Goal: Information Seeking & Learning: Learn about a topic

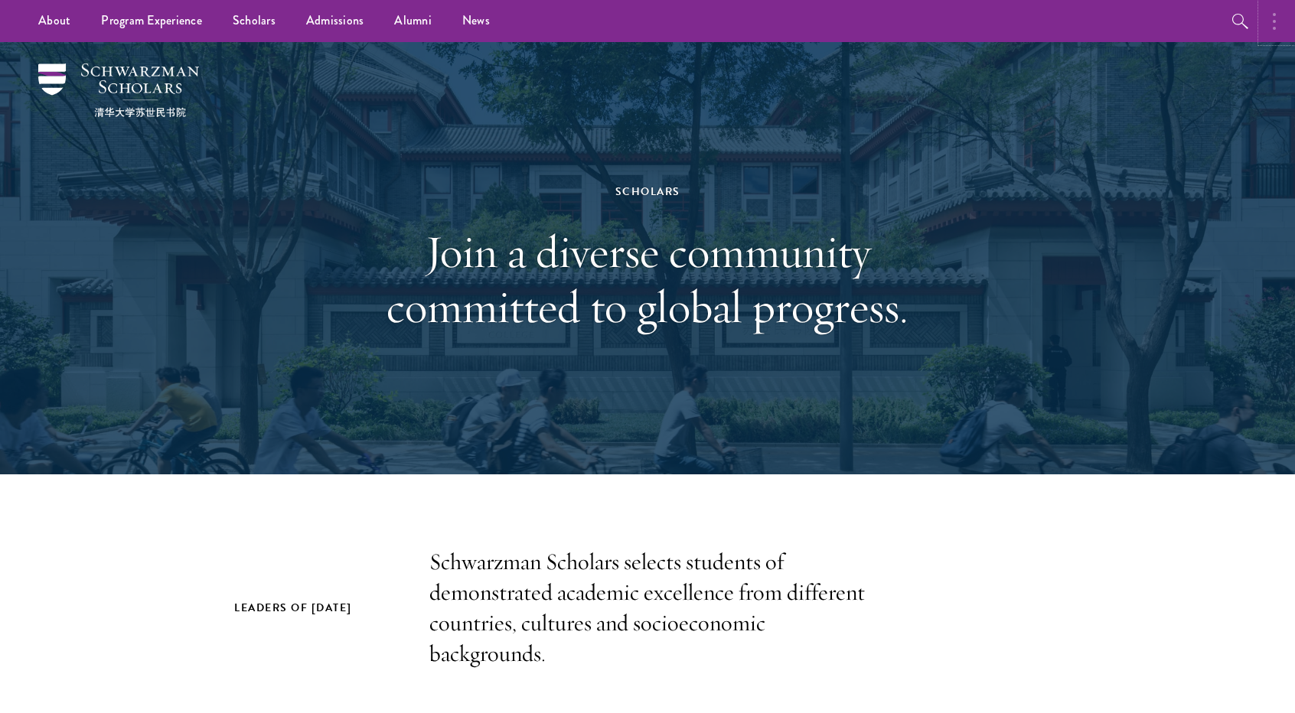
click at [1274, 27] on circle "button" at bounding box center [1274, 28] width 3 height 3
click at [1127, 123] on div "Scholars Join a diverse community committed to global progress." at bounding box center [647, 258] width 1102 height 433
click at [1118, 24] on button "button" at bounding box center [1114, 21] width 34 height 42
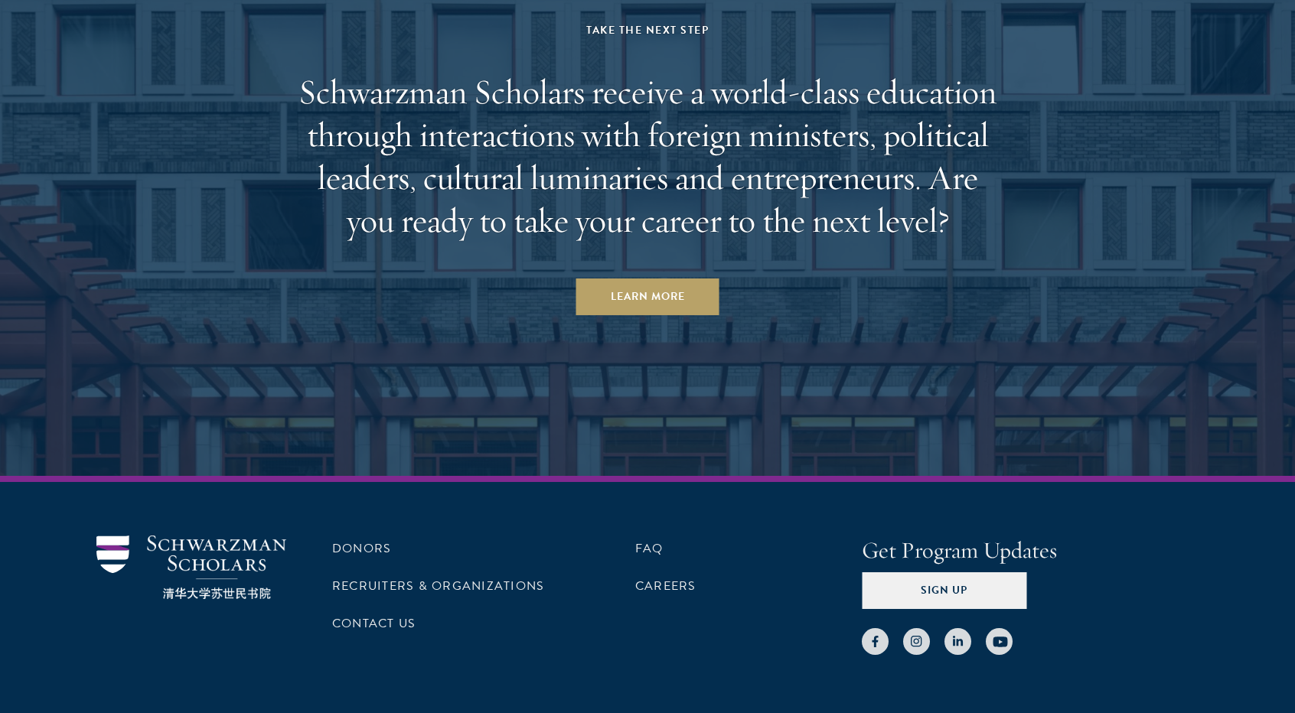
scroll to position [4713, 0]
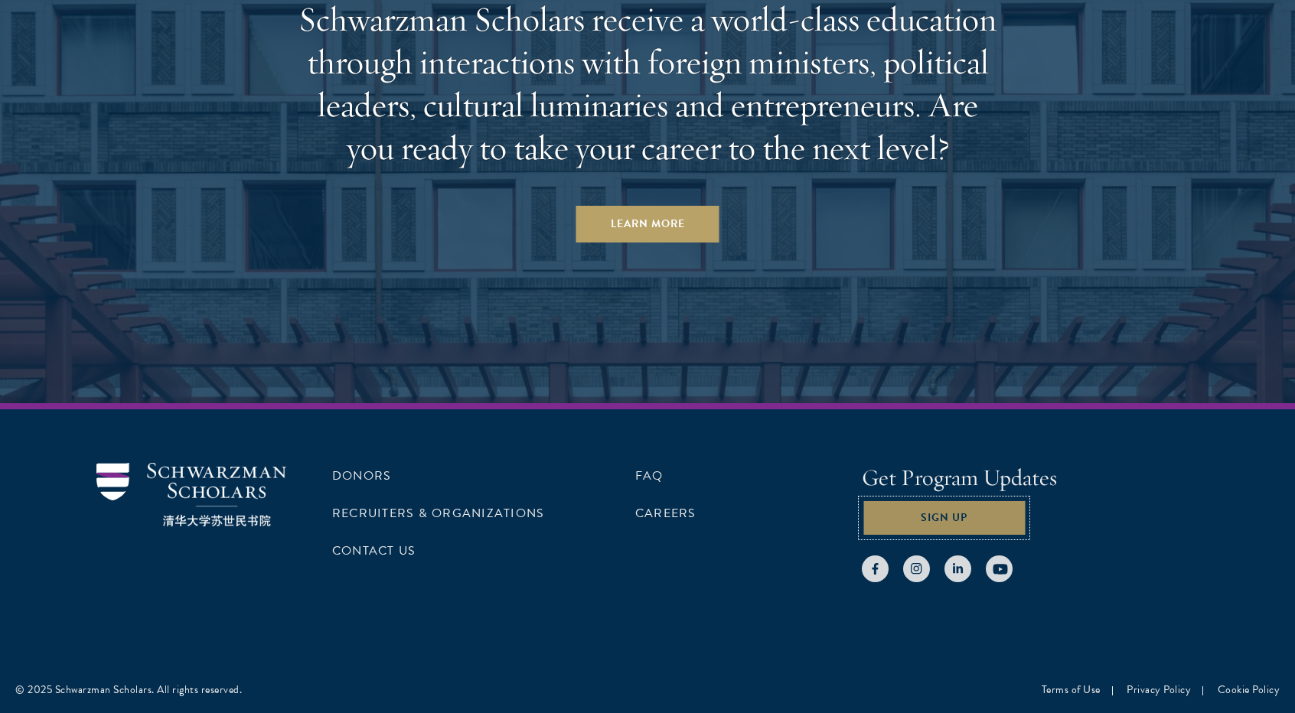
click at [922, 531] on button "Sign Up" at bounding box center [944, 518] width 165 height 37
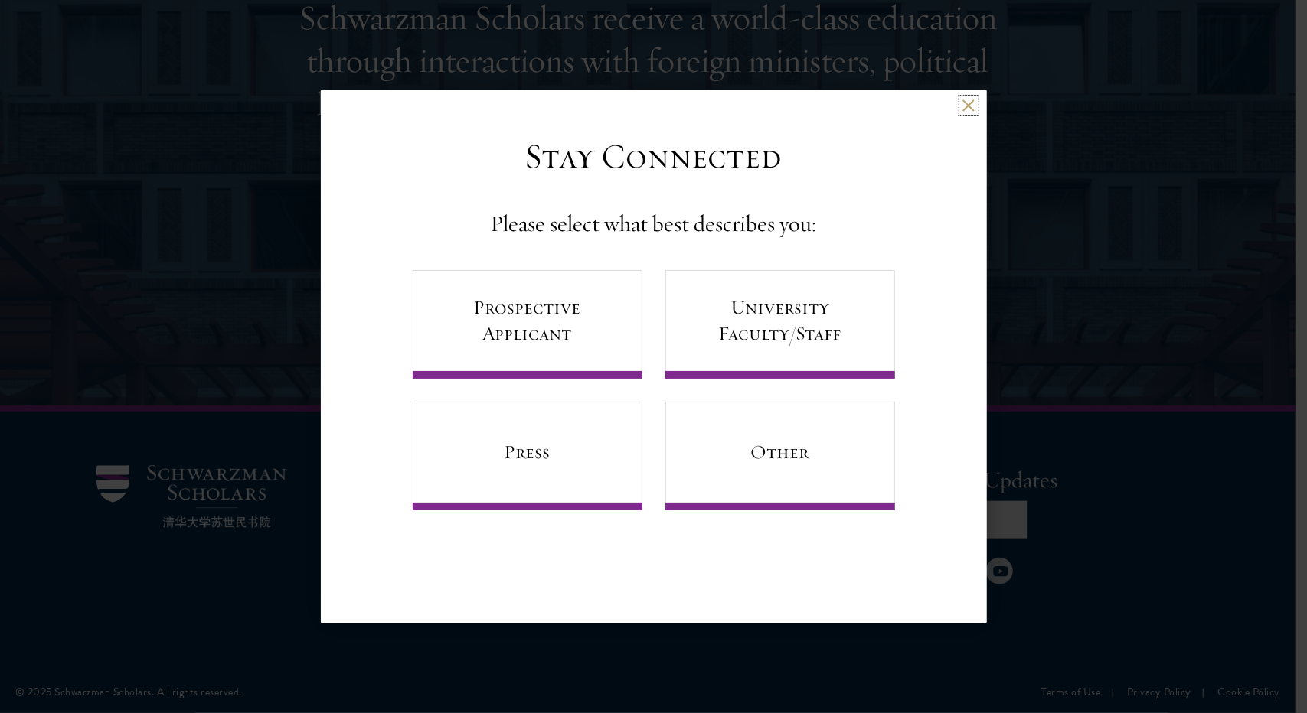
click at [974, 103] on button at bounding box center [968, 105] width 13 height 13
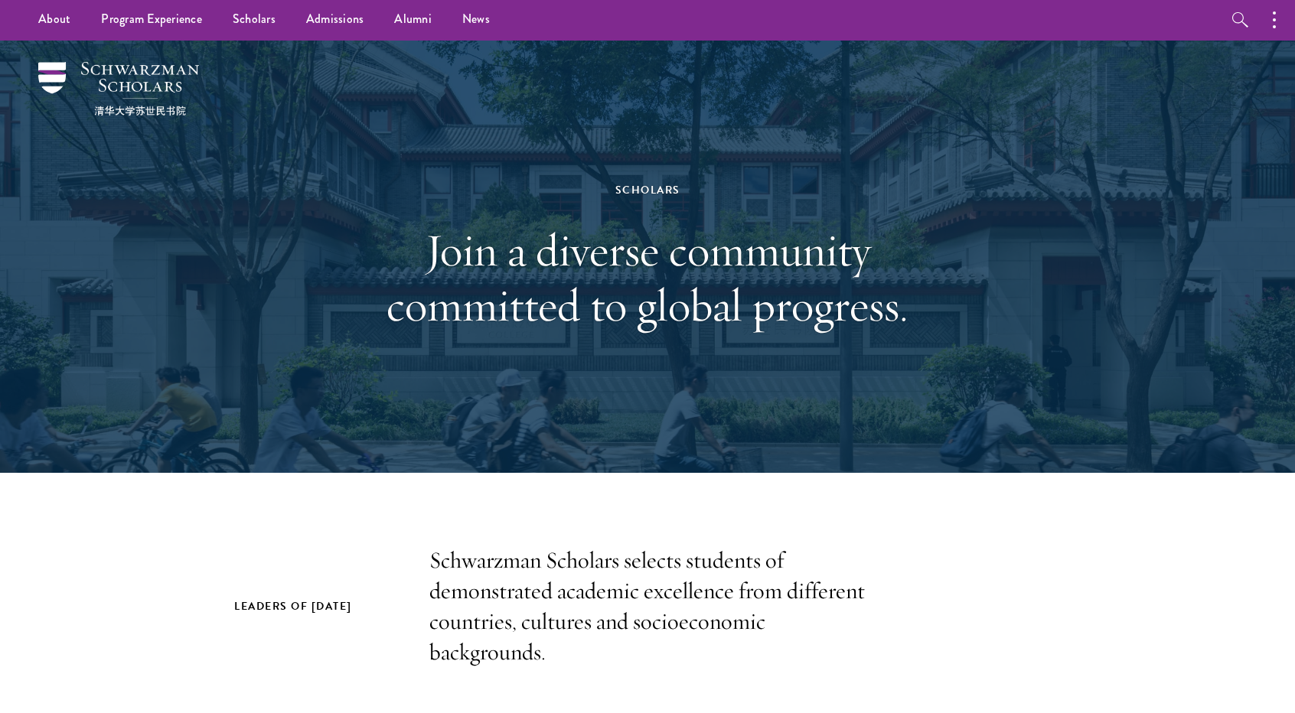
scroll to position [0, 0]
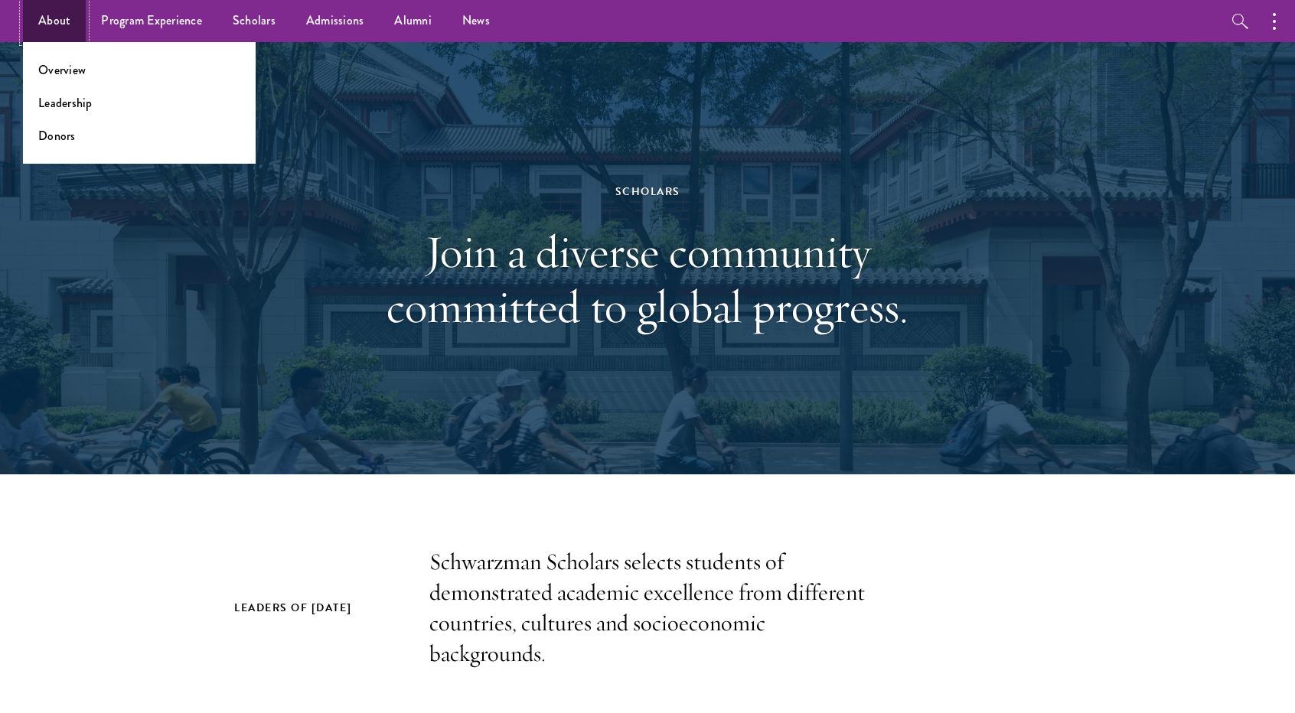
click at [61, 26] on link "About" at bounding box center [54, 21] width 63 height 42
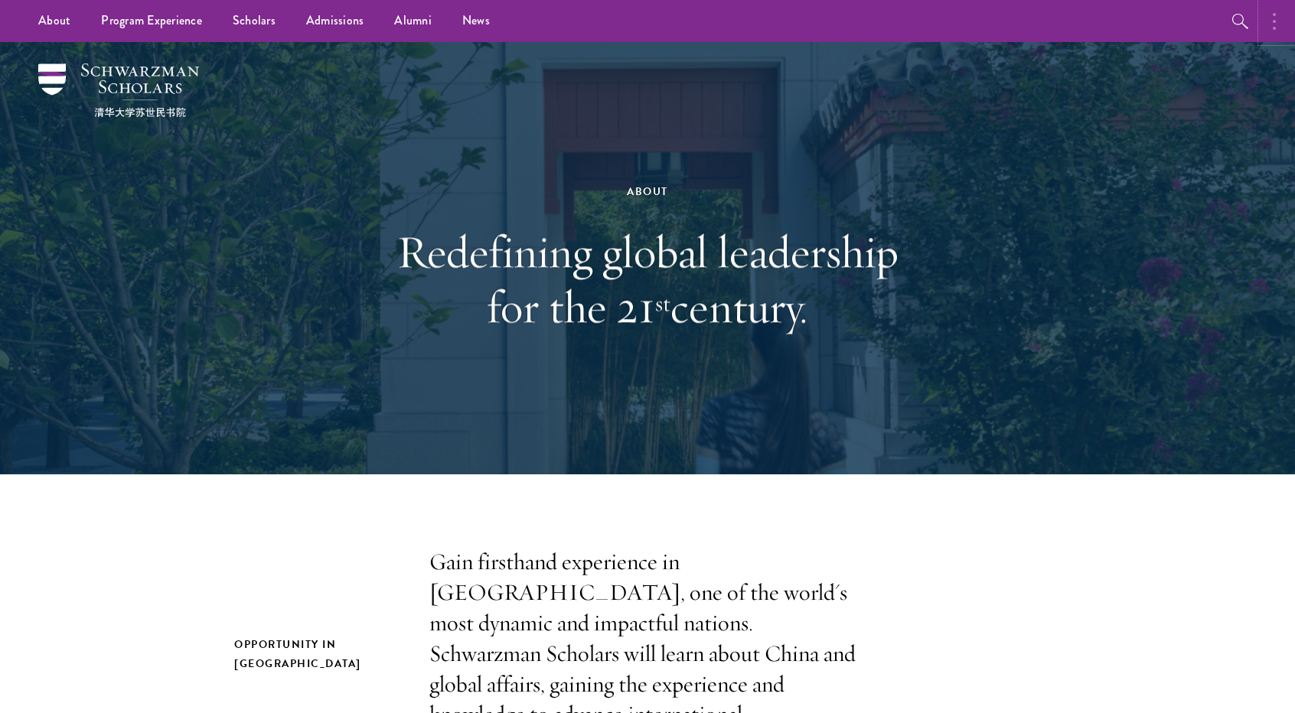
click at [1265, 24] on button "button" at bounding box center [1279, 21] width 34 height 42
